Goal: Task Accomplishment & Management: Complete application form

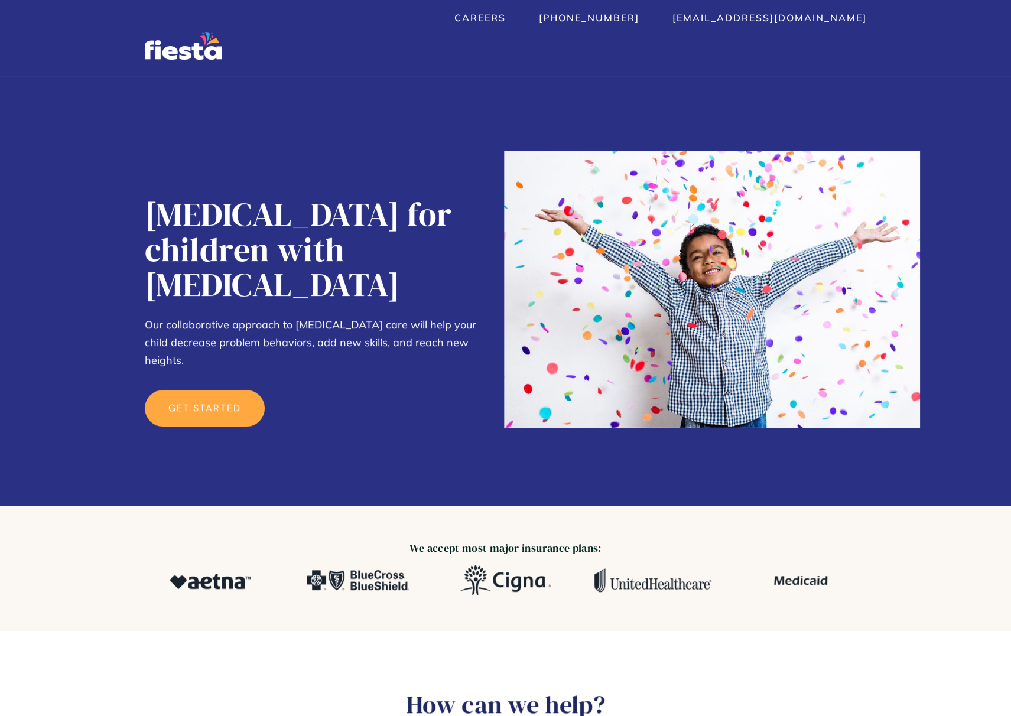
click at [236, 390] on link "get started" at bounding box center [205, 408] width 120 height 37
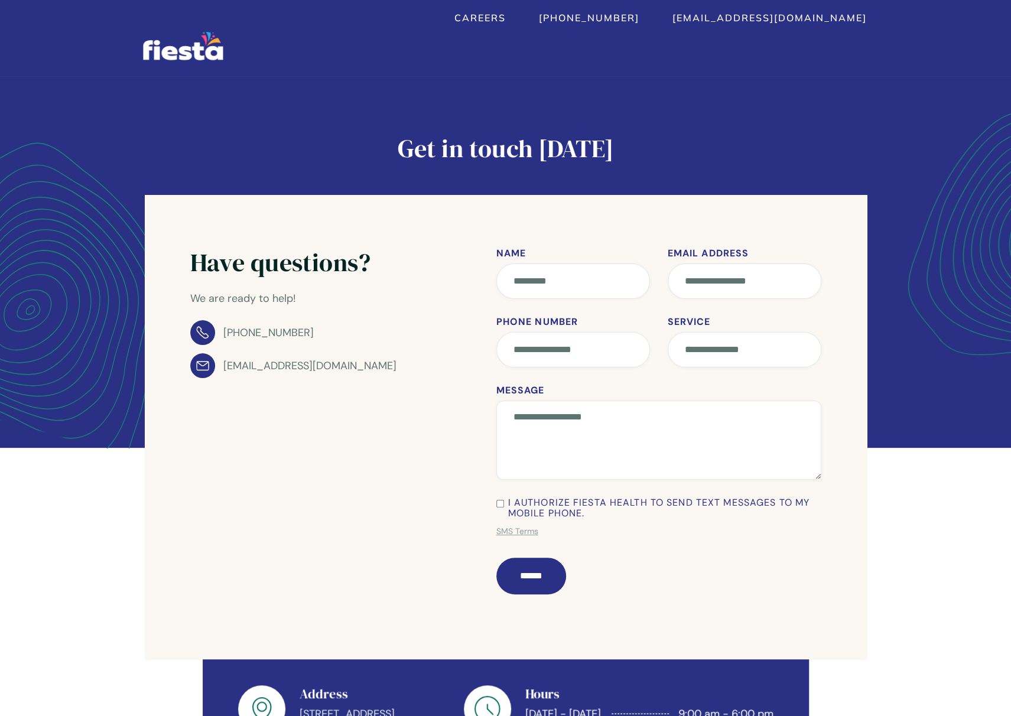
click at [164, 56] on img "home" at bounding box center [183, 46] width 80 height 28
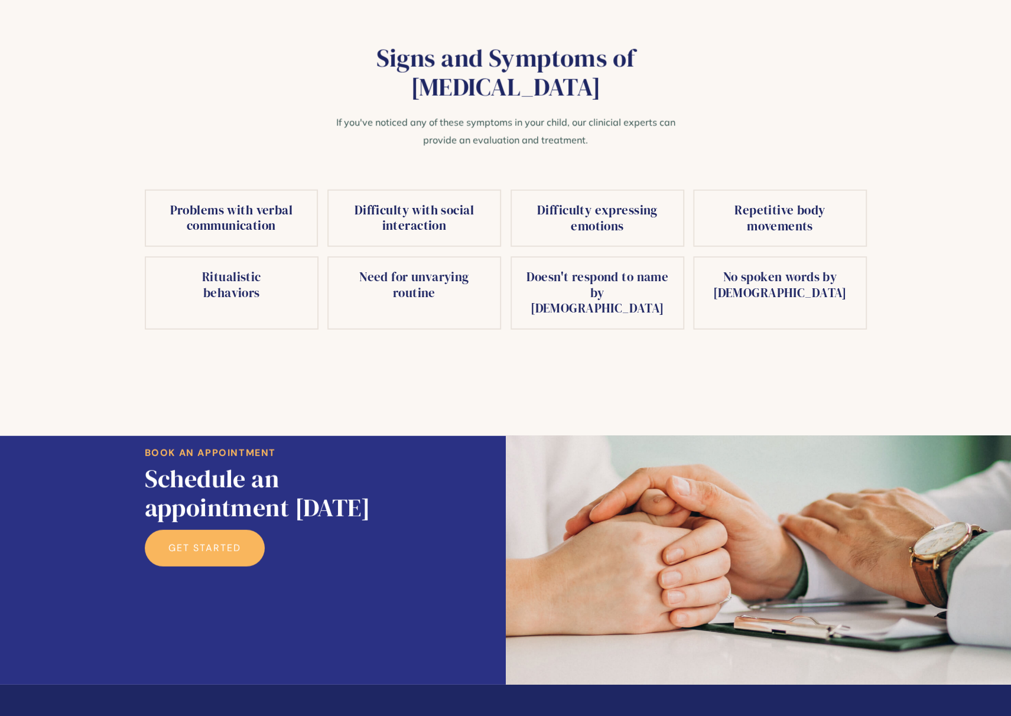
scroll to position [1975, 0]
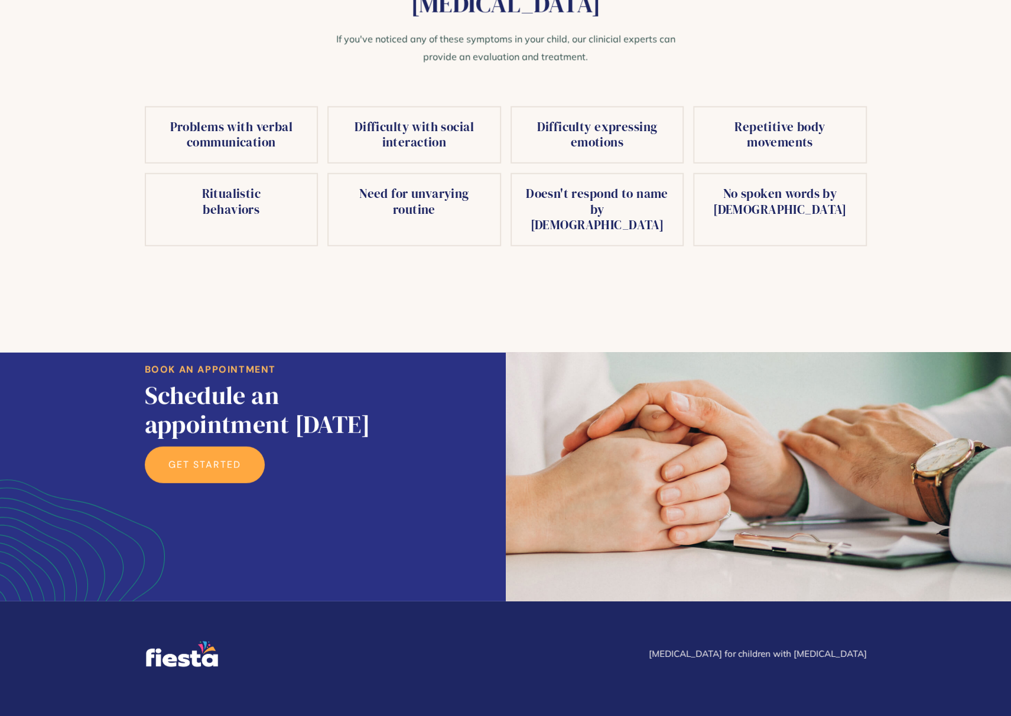
click at [219, 447] on link "get started" at bounding box center [205, 465] width 120 height 37
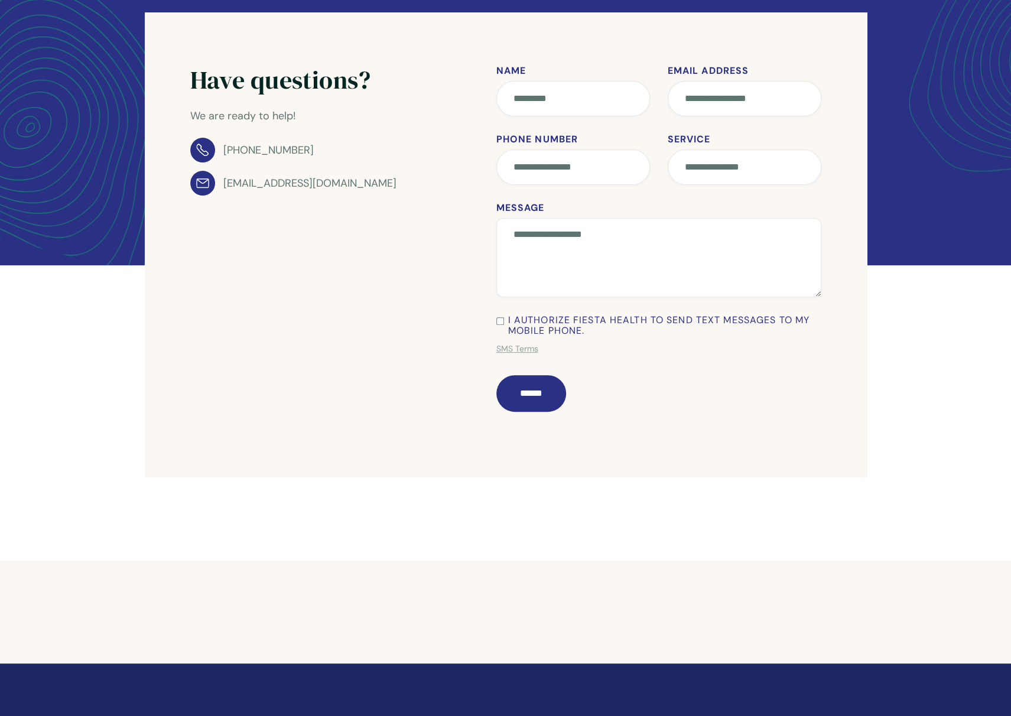
scroll to position [307, 0]
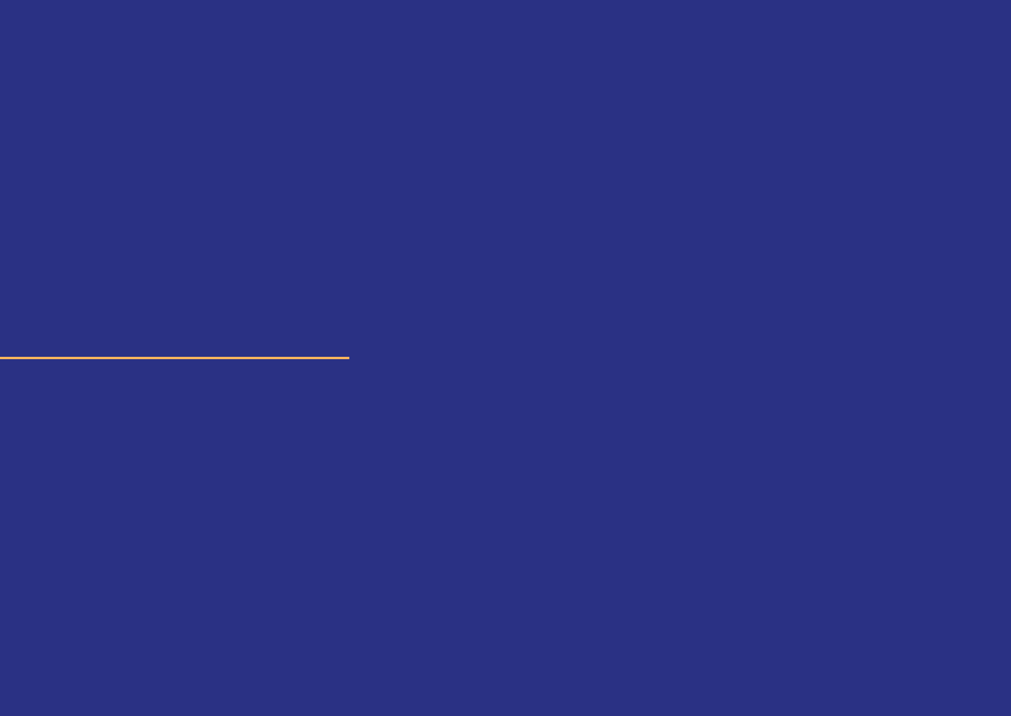
scroll to position [1975, 0]
